Goal: Book appointment/travel/reservation

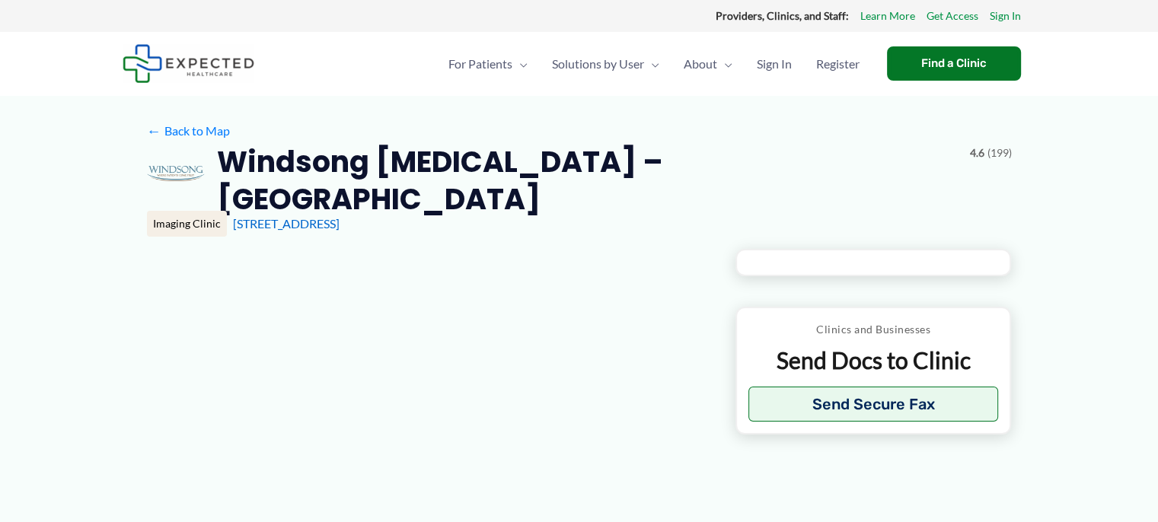
type input "**********"
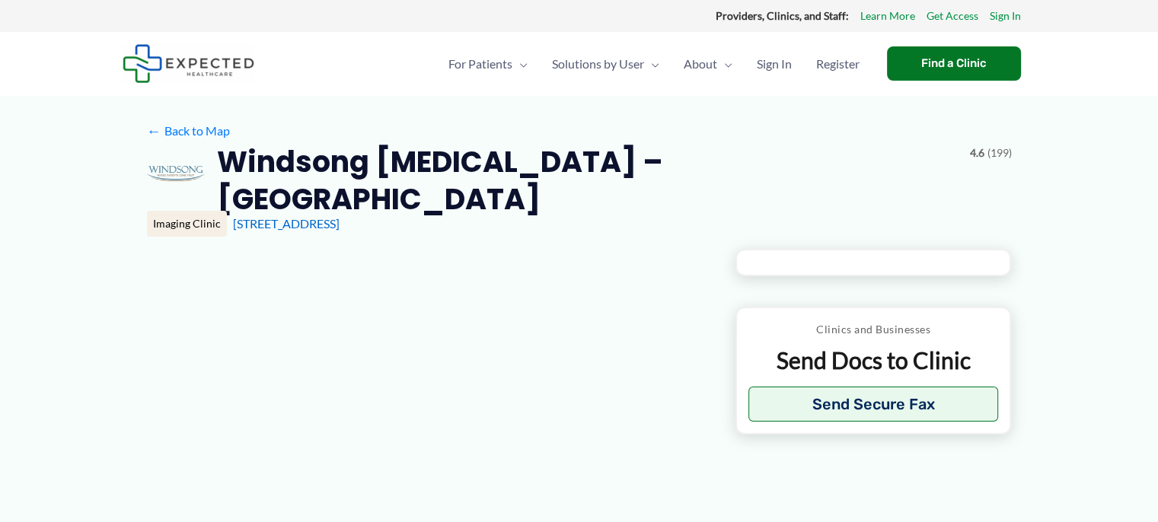
type input "**********"
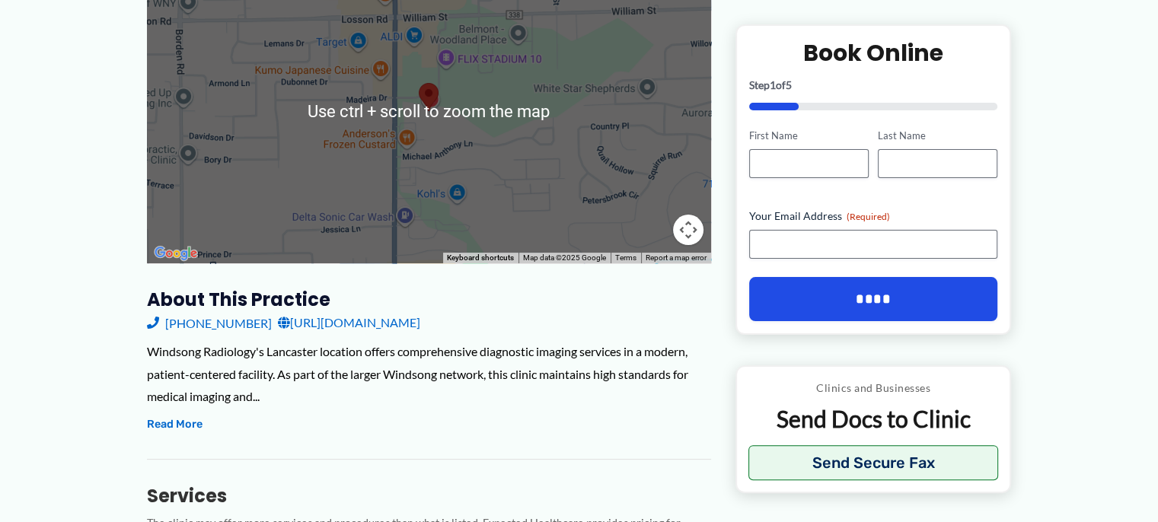
scroll to position [381, 0]
